Goal: Find specific page/section: Find specific page/section

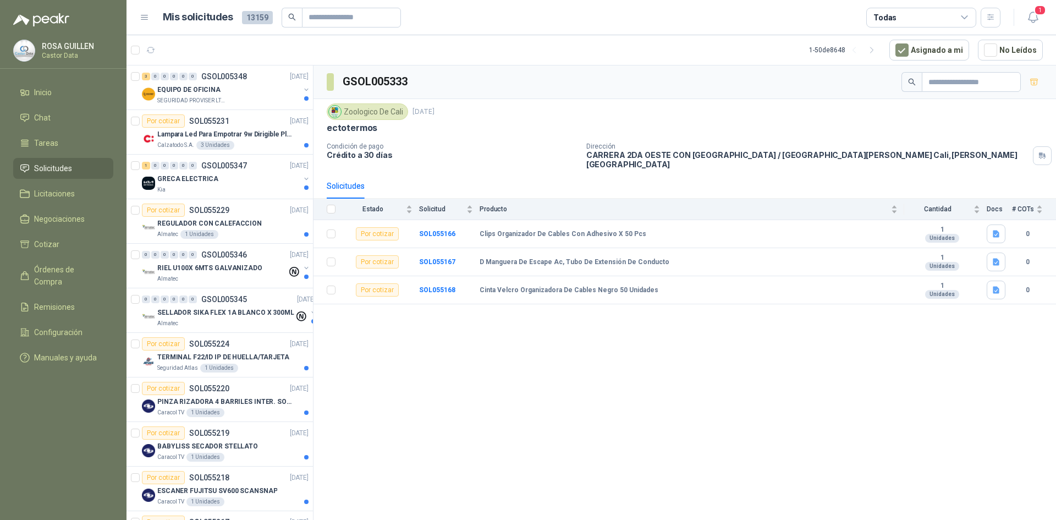
click at [967, 10] on div "Todas" at bounding box center [921, 18] width 110 height 20
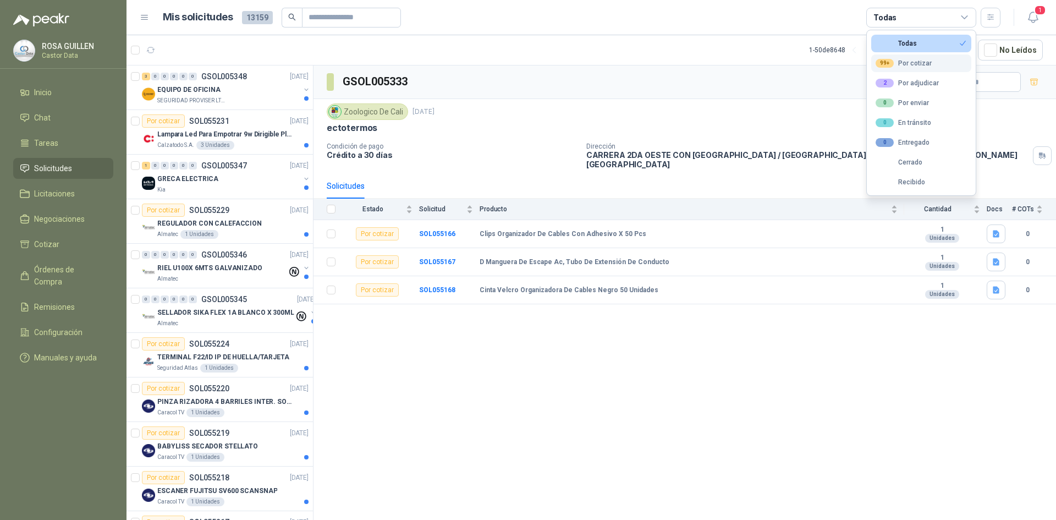
click at [907, 59] on div "99+ Por cotizar" at bounding box center [903, 63] width 56 height 9
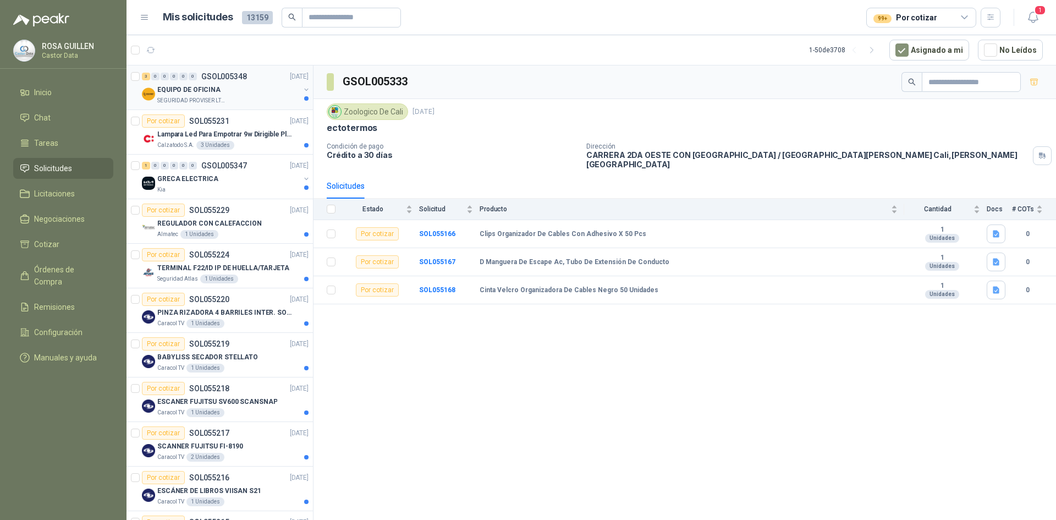
click at [231, 93] on div "EQUIPO DE OFICINA" at bounding box center [228, 89] width 142 height 13
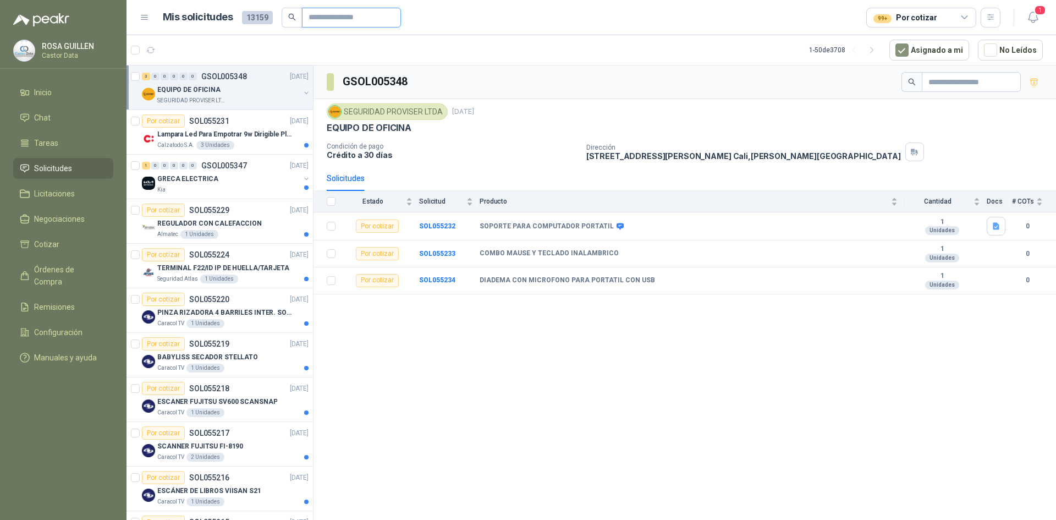
click at [317, 21] on input "text" at bounding box center [346, 17] width 77 height 19
type input "**********"
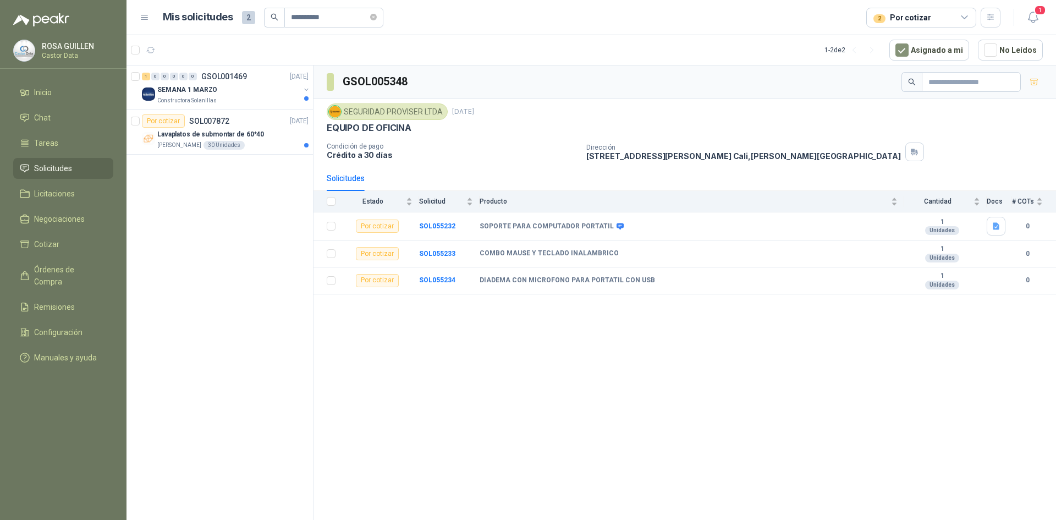
click at [42, 166] on span "Solicitudes" at bounding box center [53, 168] width 38 height 12
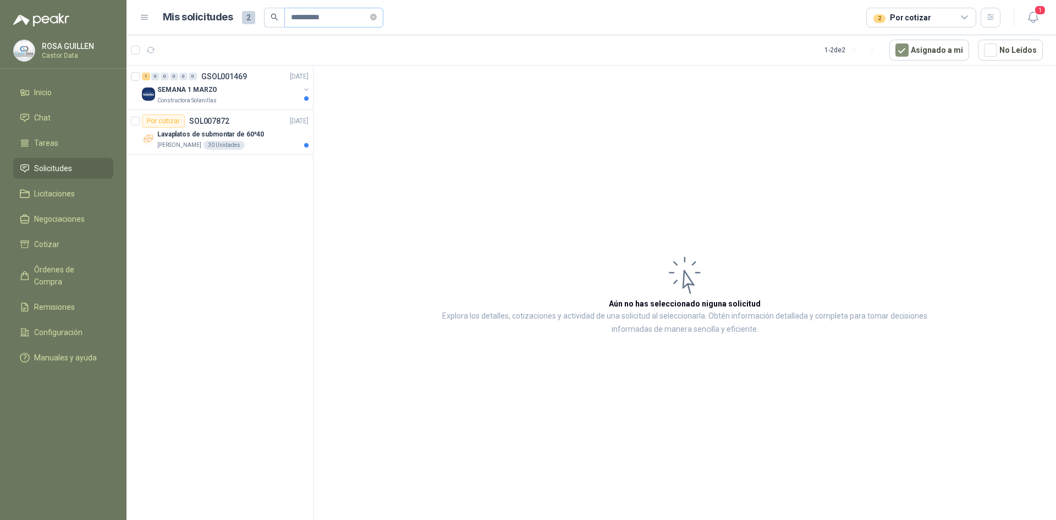
click at [377, 16] on icon "close-circle" at bounding box center [373, 17] width 7 height 7
